Goal: Communication & Community: Answer question/provide support

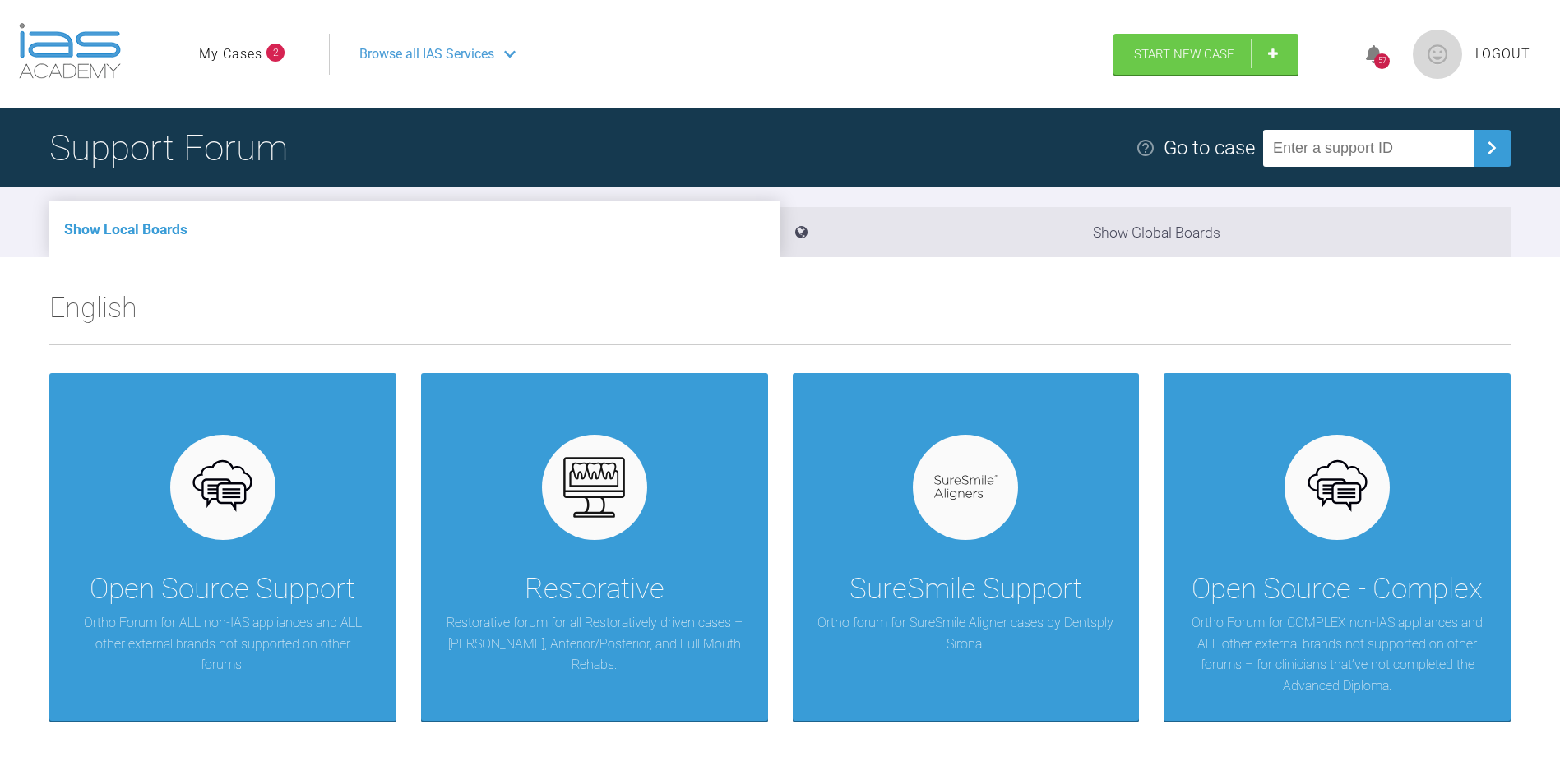
click at [250, 54] on link "My Cases" at bounding box center [230, 53] width 64 height 21
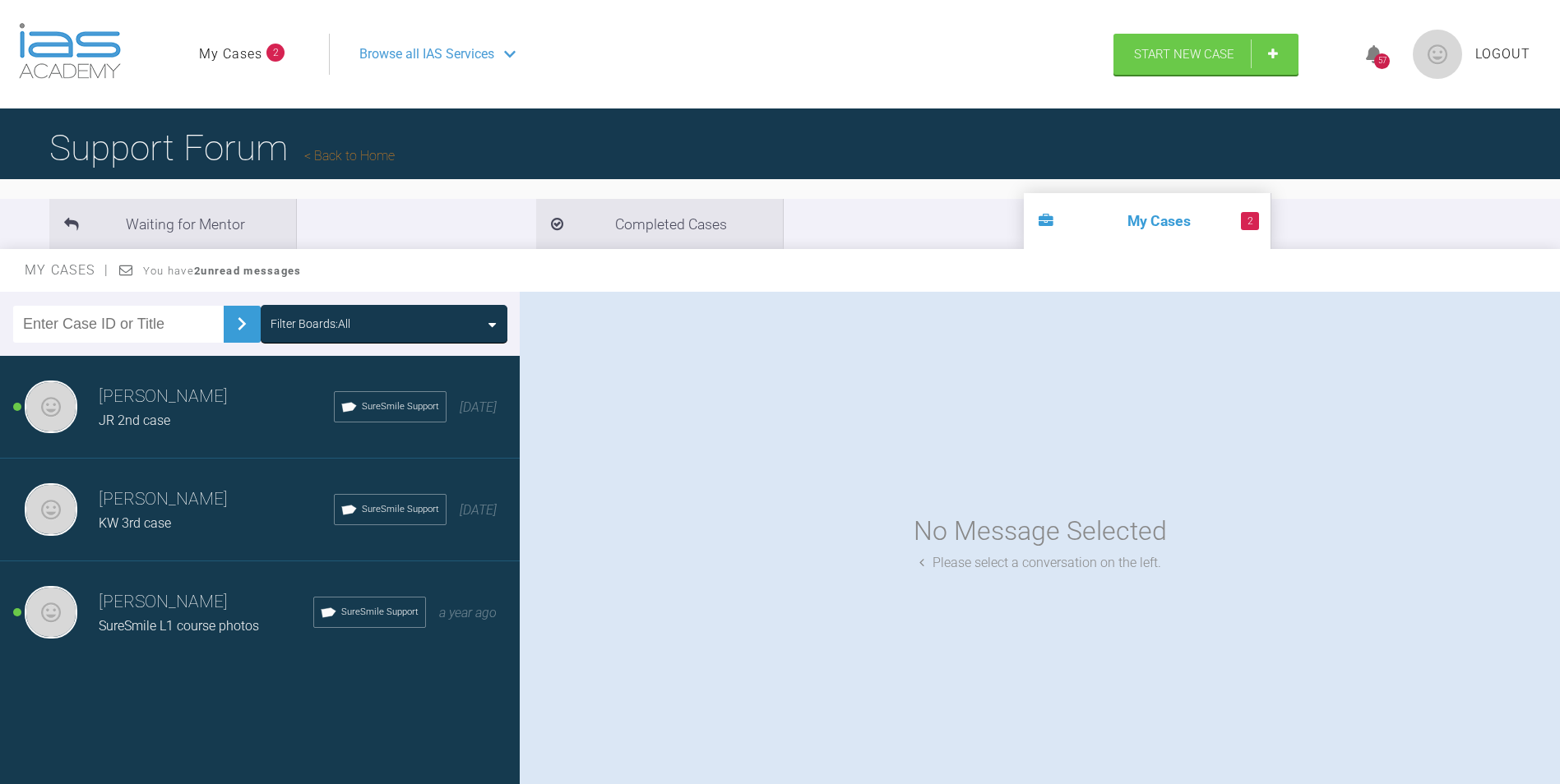
click at [177, 510] on h3 "[PERSON_NAME]" at bounding box center [216, 499] width 235 height 28
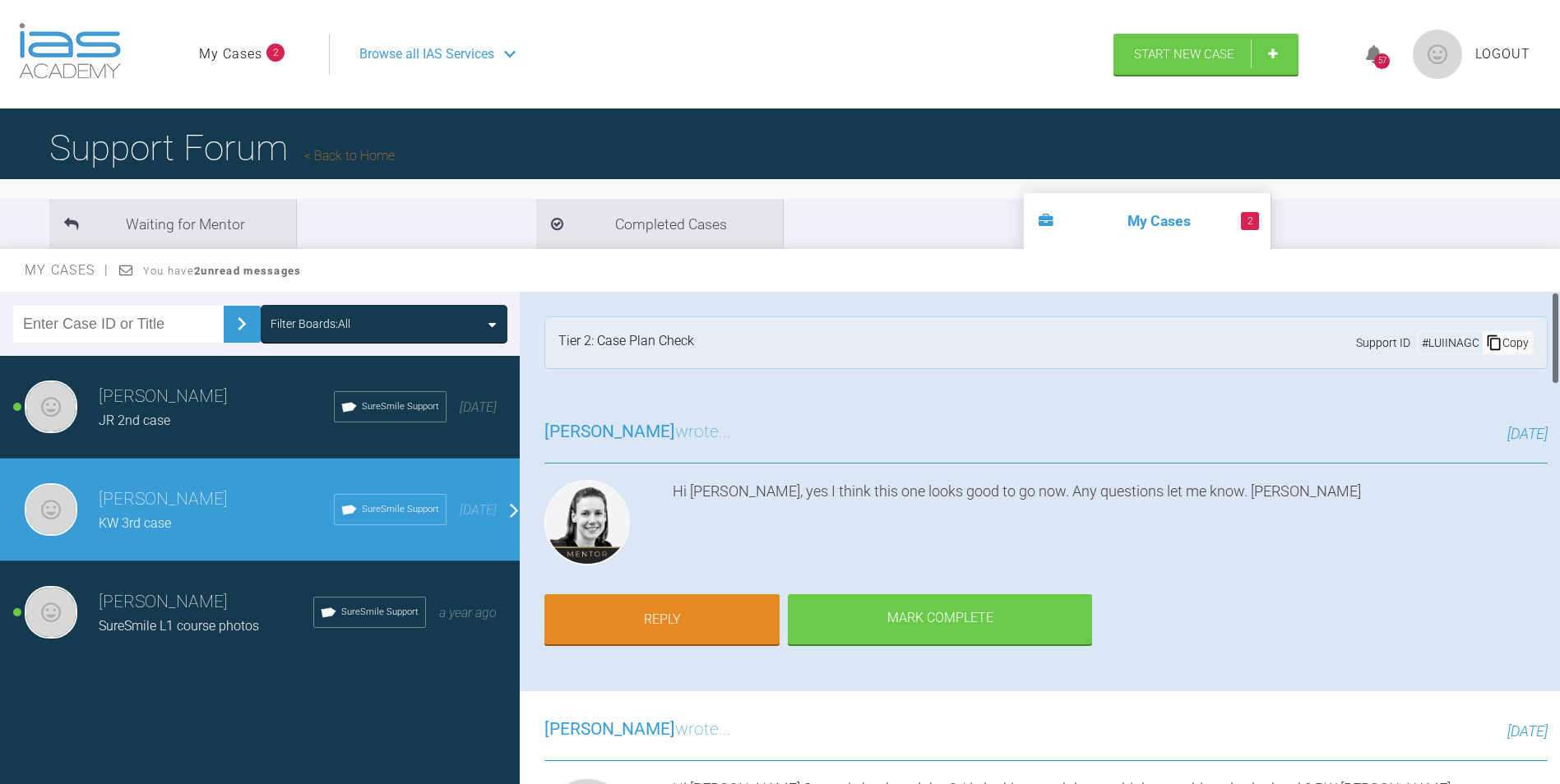
drag, startPoint x: 1554, startPoint y: 342, endPoint x: 1540, endPoint y: 291, distance: 52.9
click at [1540, 292] on div "[PERSON_NAME] KW 3rd case a few seconds ago Tier 2: Case Plan Check Support ID …" at bounding box center [1039, 541] width 1040 height 500
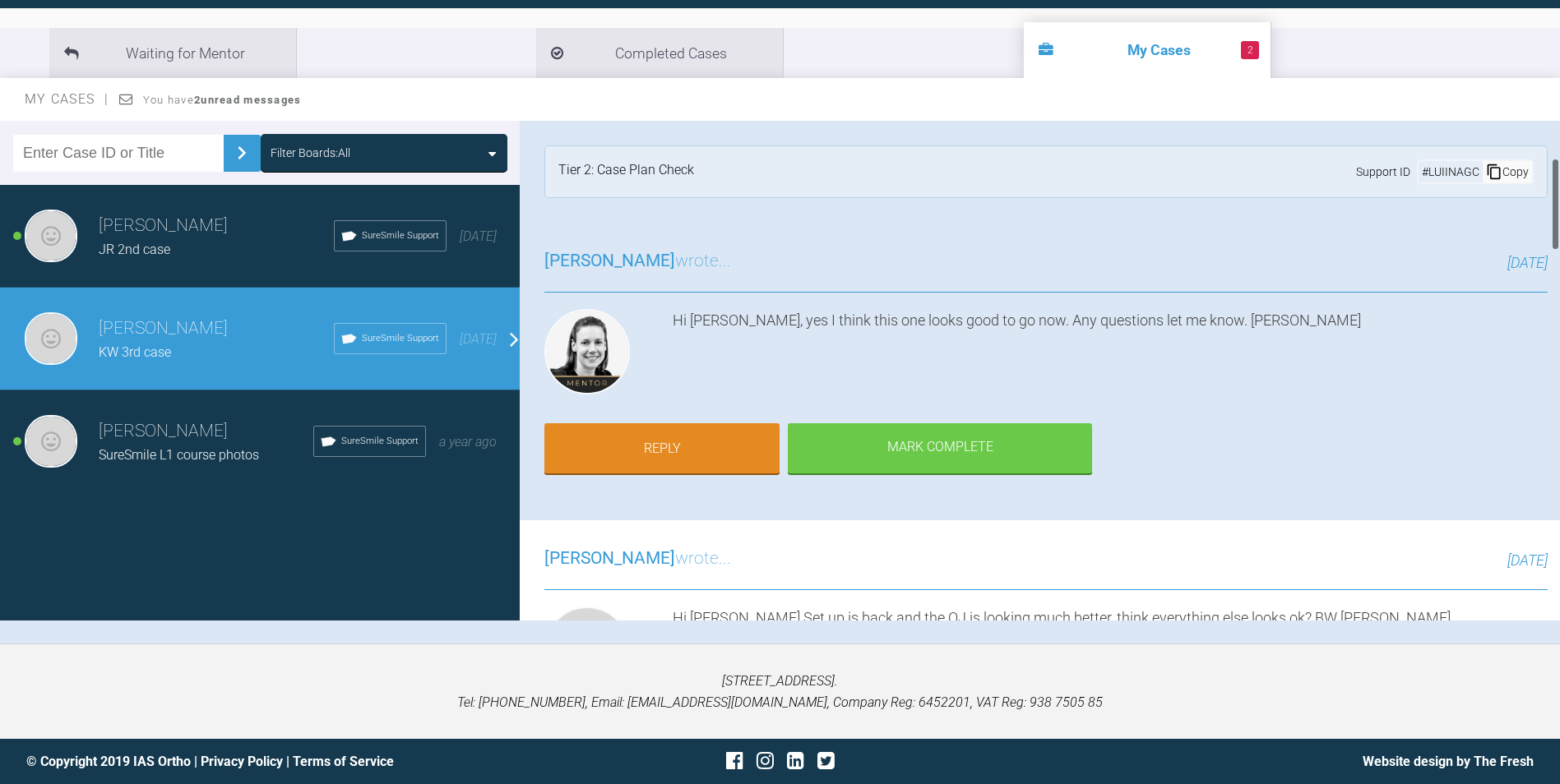
drag, startPoint x: 1549, startPoint y: 342, endPoint x: 1548, endPoint y: 174, distance: 168.0
click at [1548, 174] on div "[PERSON_NAME] KW 3rd case a few seconds ago Tier 2: Case Plan Check Support ID …" at bounding box center [1039, 370] width 1040 height 500
click at [650, 433] on link "Reply" at bounding box center [661, 451] width 235 height 51
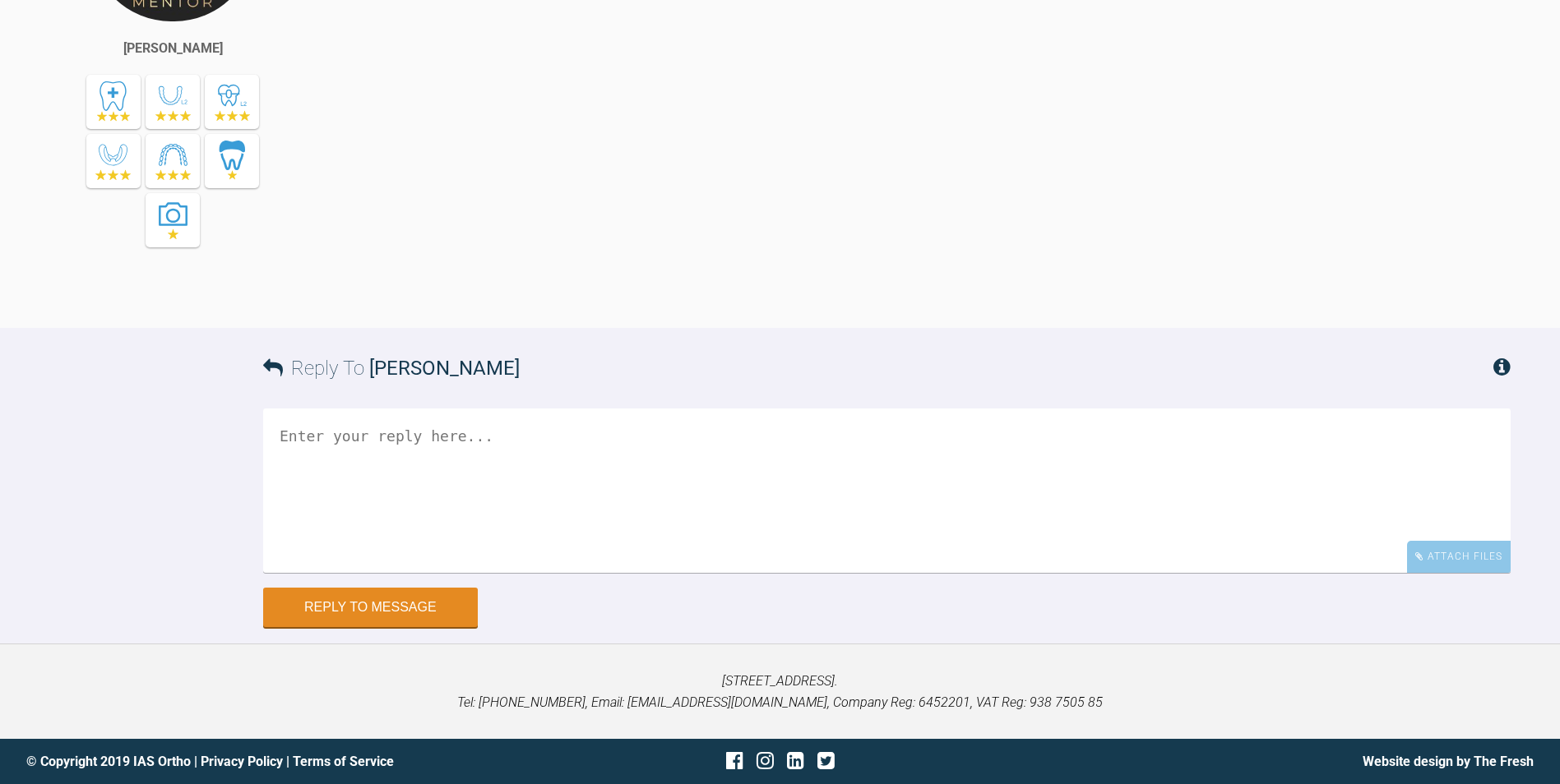
scroll to position [4624, 0]
click at [551, 455] on textarea at bounding box center [886, 490] width 1247 height 165
type textarea "J"
click at [306, 573] on textarea "Hi [PERSON_NAME] The patient is in soon to start JK" at bounding box center [886, 490] width 1247 height 165
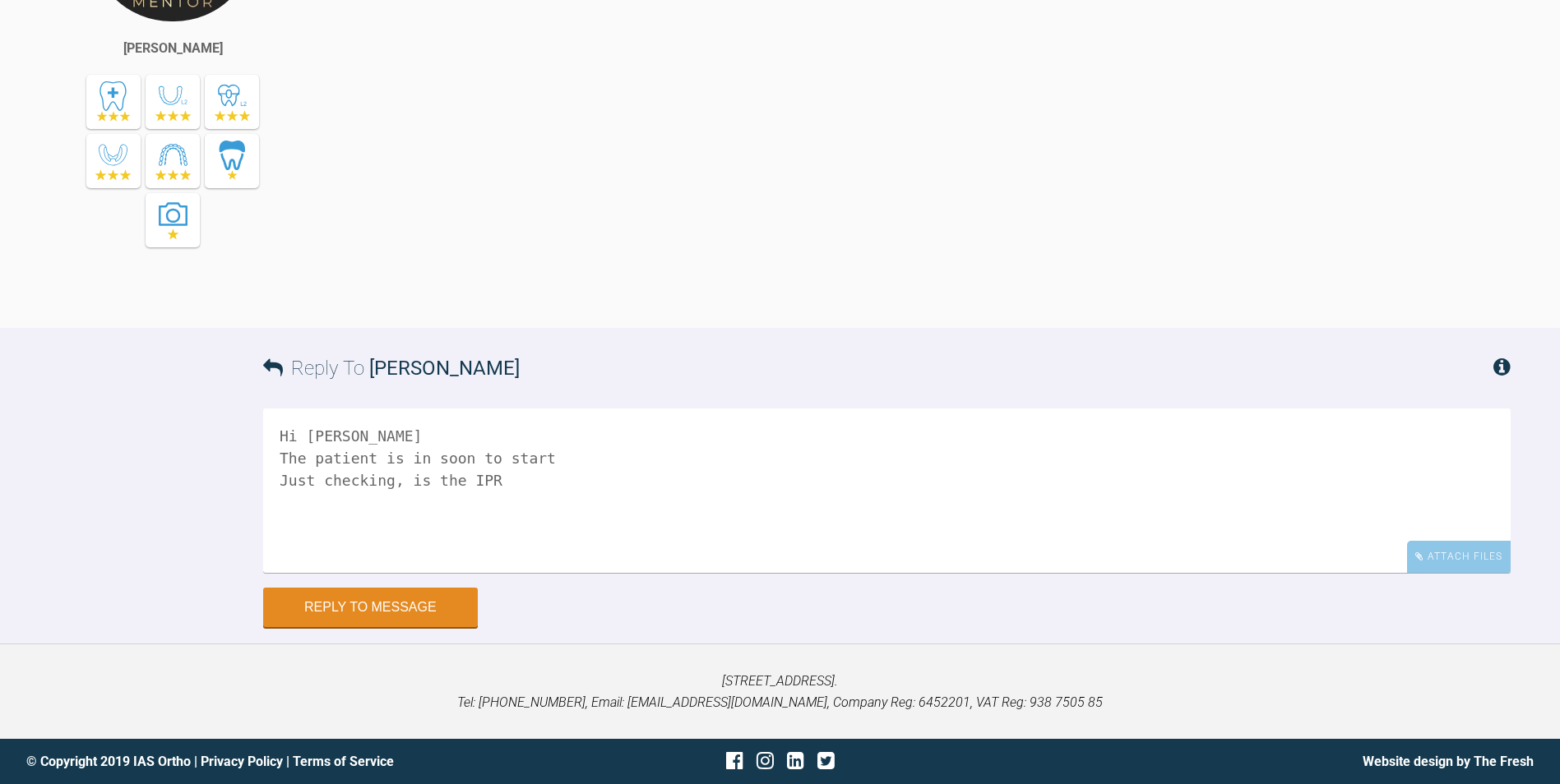
click at [450, 573] on textarea "Hi [PERSON_NAME] The patient is in soon to start Just checking, is the IPR" at bounding box center [886, 490] width 1247 height 165
click at [669, 573] on textarea "Hi [PERSON_NAME] The patient is in soon to start Just checking, is the first lo…" at bounding box center [886, 490] width 1247 height 165
click at [1194, 573] on textarea "Hi [PERSON_NAME] The patient is in soon to start Just checking, is the first lo…" at bounding box center [886, 490] width 1247 height 165
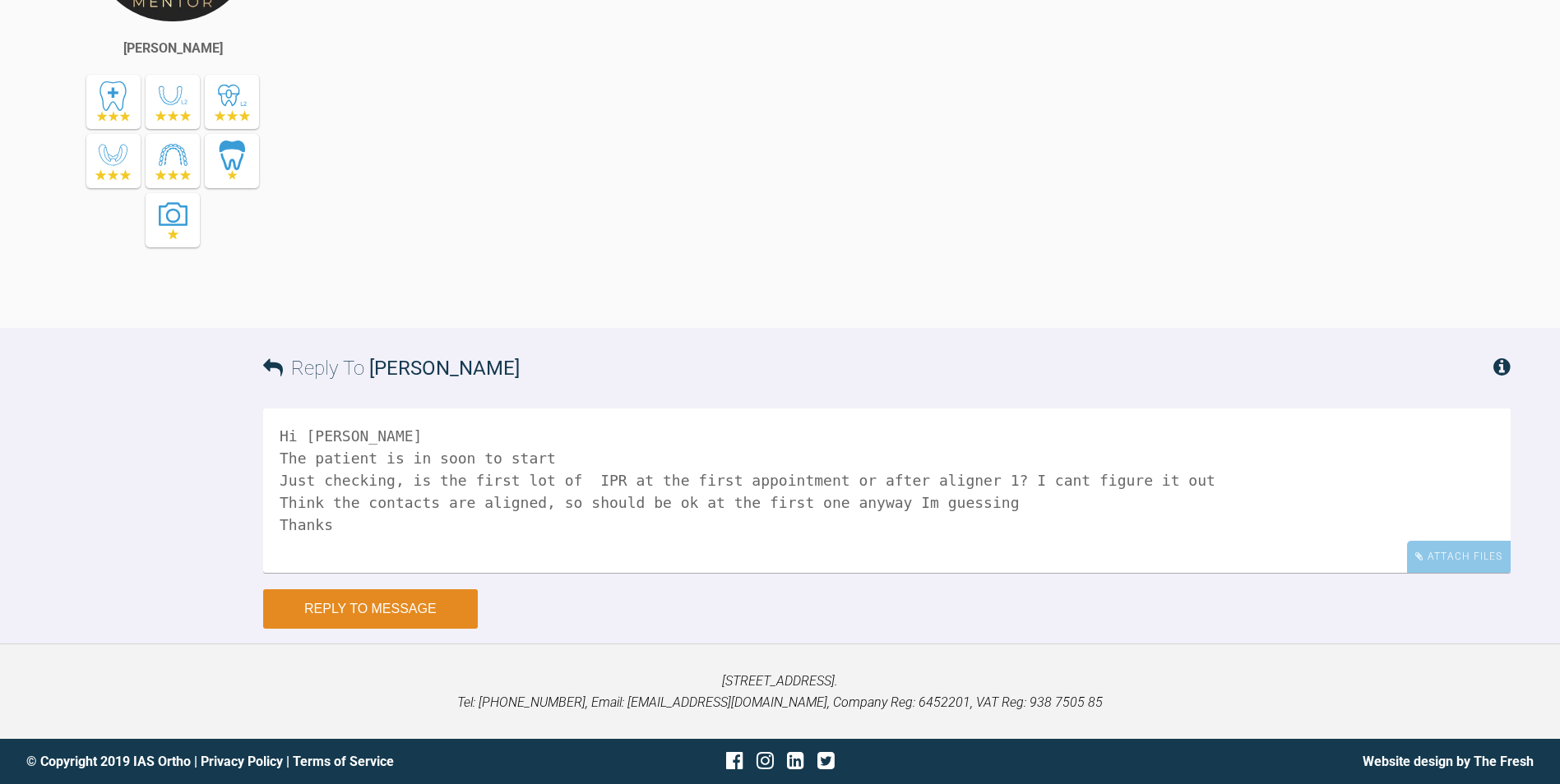
type textarea "Hi [PERSON_NAME] The patient is in soon to start Just checking, is the first lo…"
click at [431, 629] on button "Reply to Message" at bounding box center [370, 609] width 215 height 39
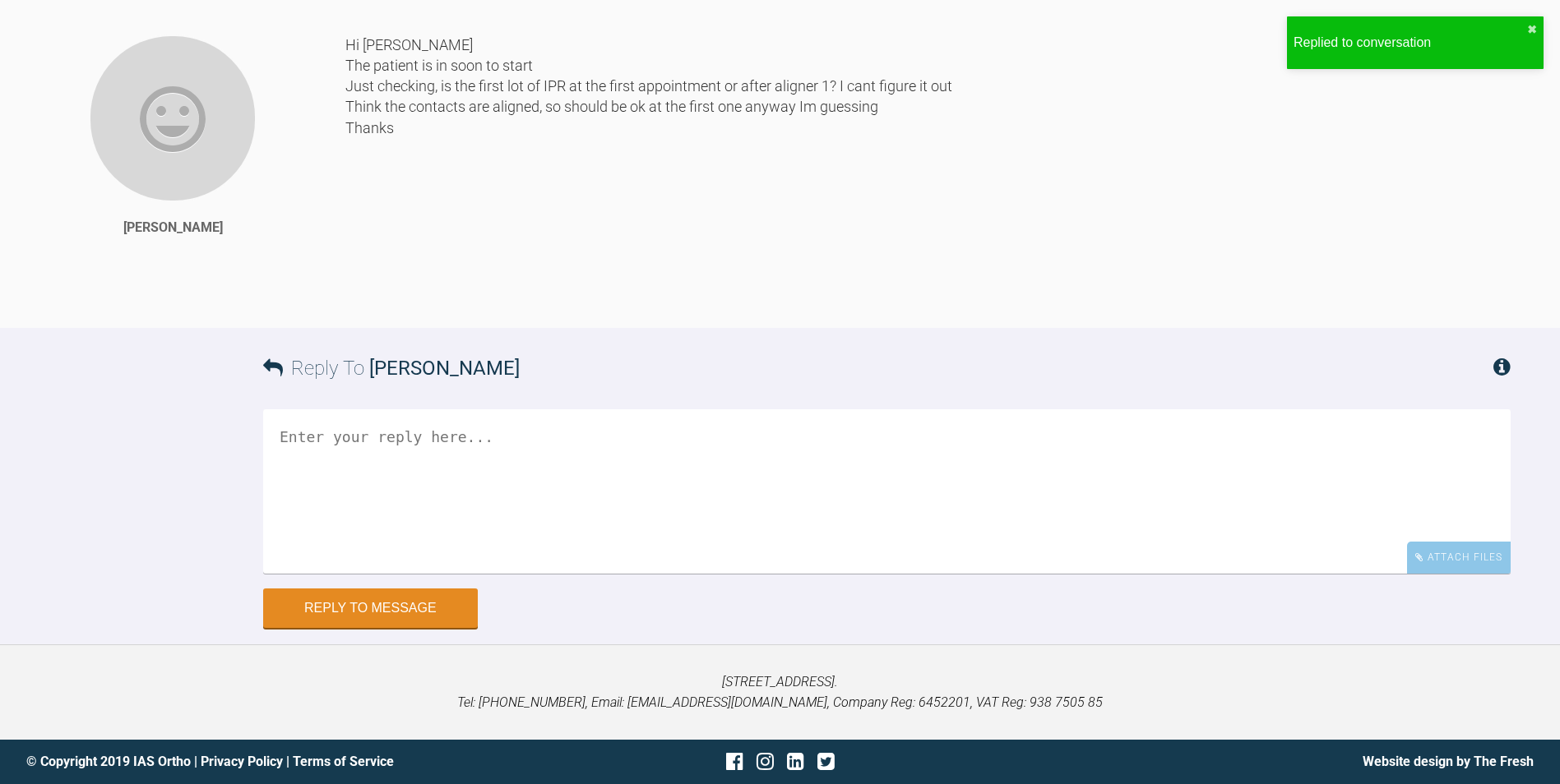
scroll to position [5073, 0]
